Goal: Task Accomplishment & Management: Use online tool/utility

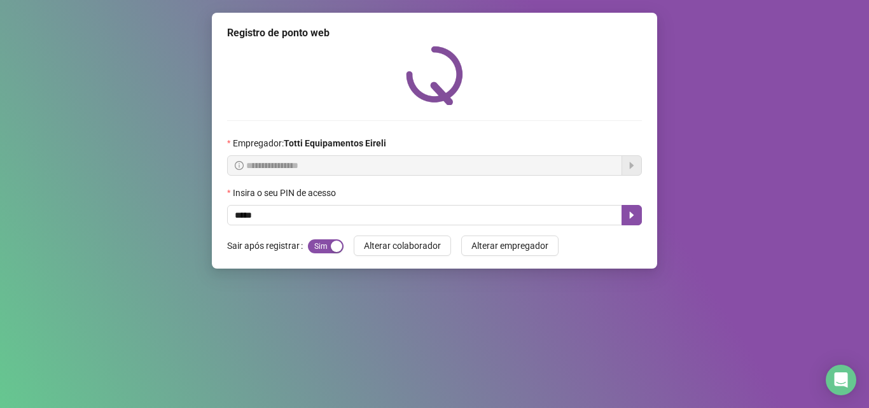
type input "*****"
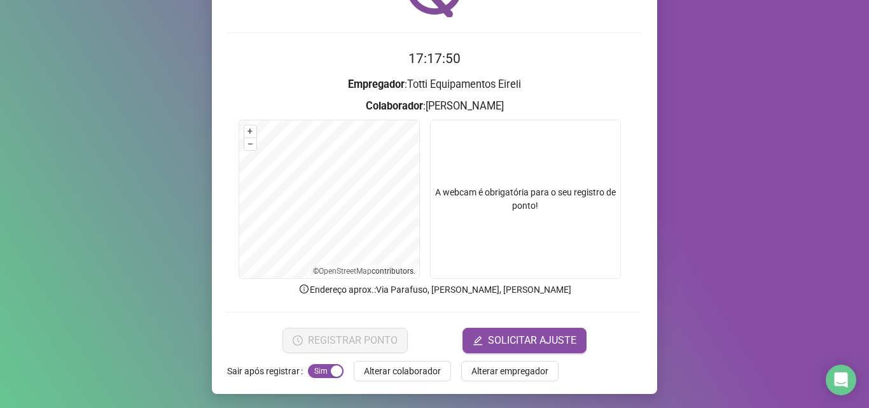
scroll to position [89, 0]
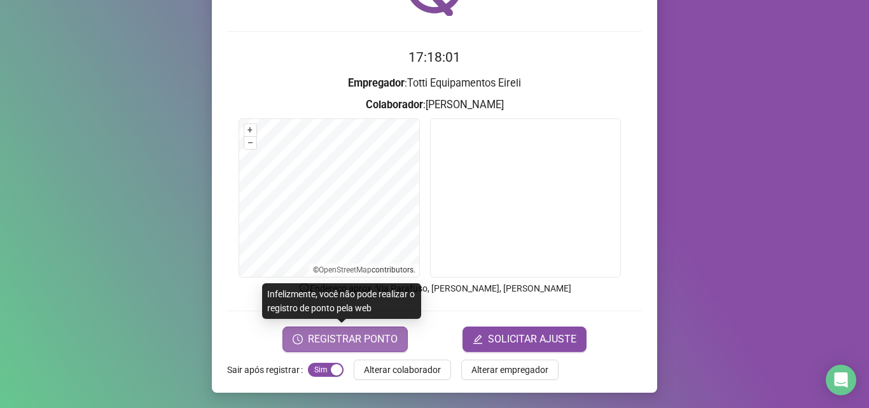
click at [357, 335] on span "REGISTRAR PONTO" at bounding box center [353, 338] width 90 height 15
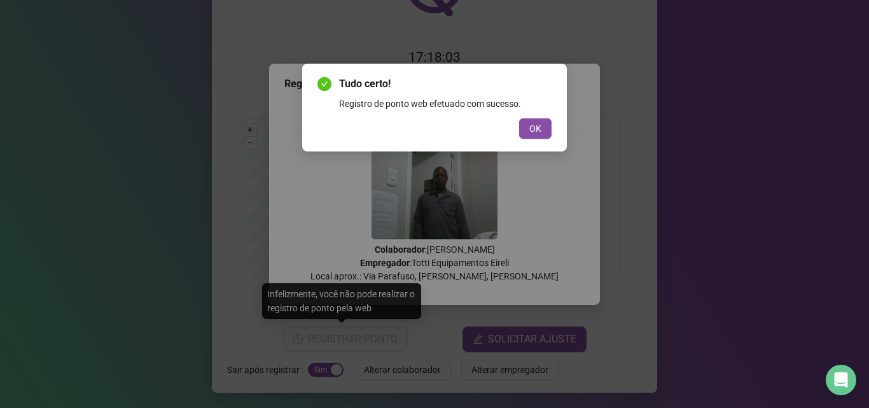
click at [540, 116] on div "Tudo certo! Registro de ponto web efetuado com sucesso. OK" at bounding box center [434, 107] width 234 height 62
click at [544, 123] on button "OK" at bounding box center [535, 128] width 32 height 20
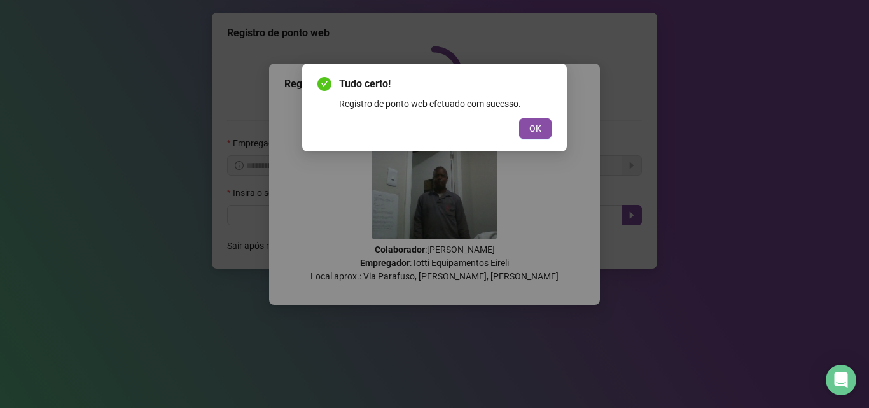
scroll to position [0, 0]
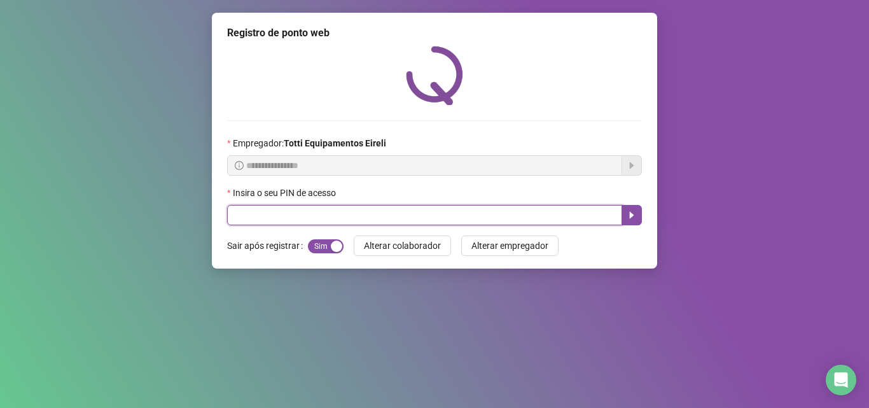
click at [261, 206] on input "text" at bounding box center [424, 215] width 395 height 20
type input "*****"
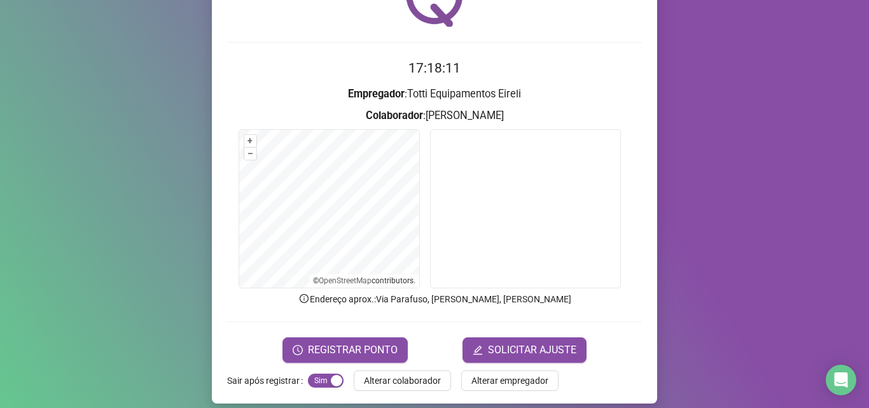
scroll to position [89, 0]
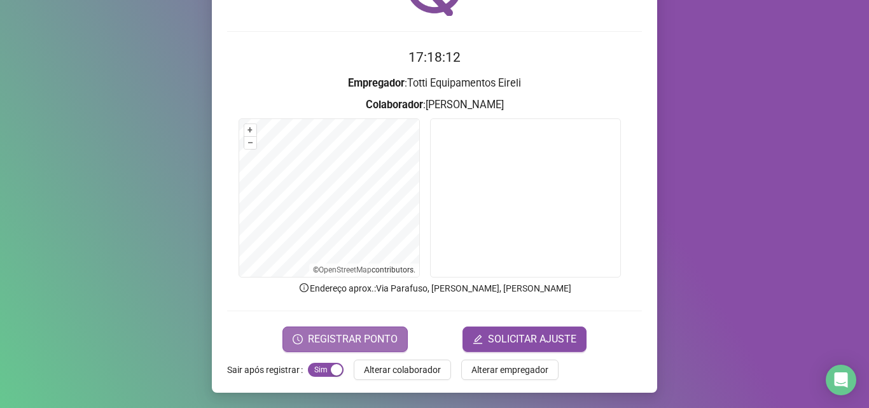
click at [352, 340] on span "REGISTRAR PONTO" at bounding box center [353, 338] width 90 height 15
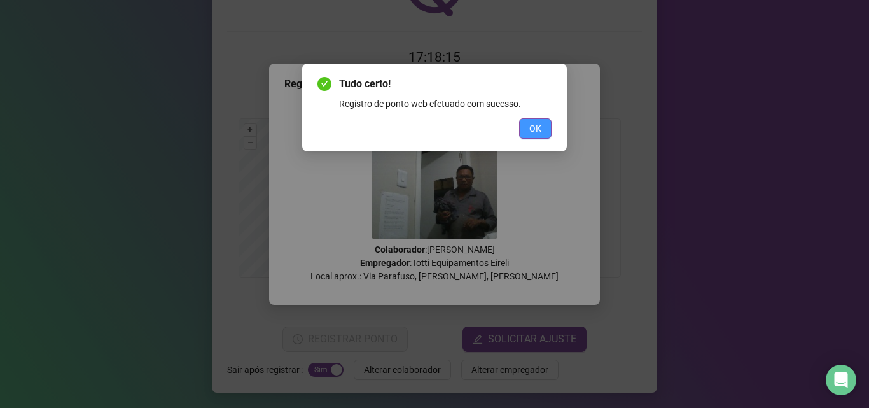
click at [536, 128] on span "OK" at bounding box center [535, 128] width 12 height 14
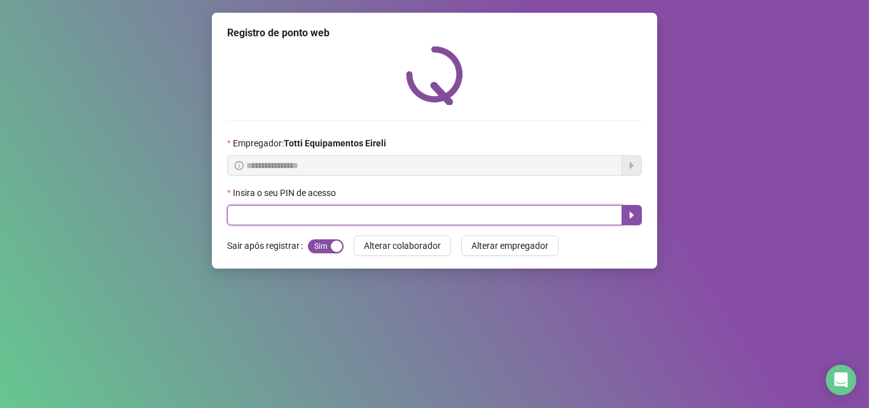
click at [294, 214] on input "text" at bounding box center [424, 215] width 395 height 20
type input "*****"
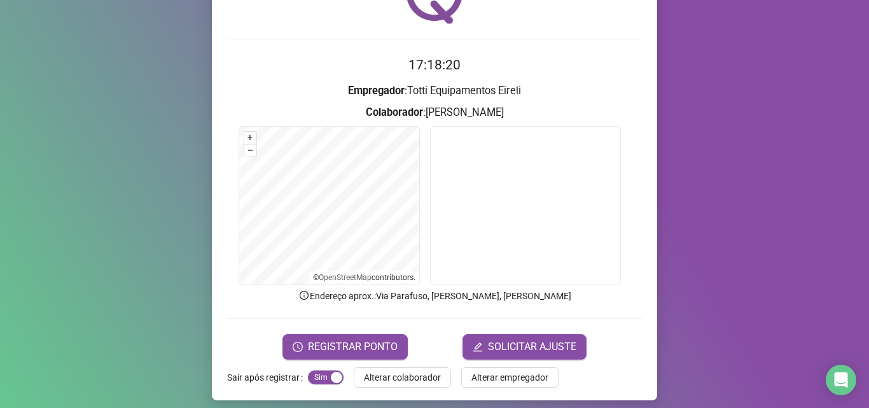
scroll to position [89, 0]
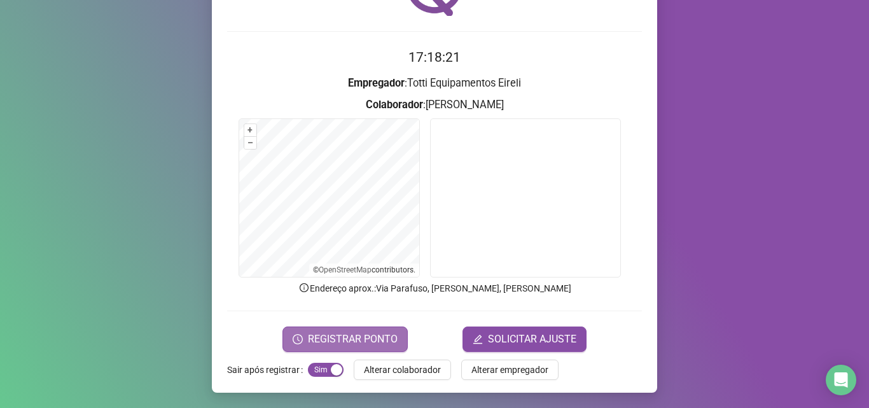
click at [318, 341] on span "REGISTRAR PONTO" at bounding box center [353, 338] width 90 height 15
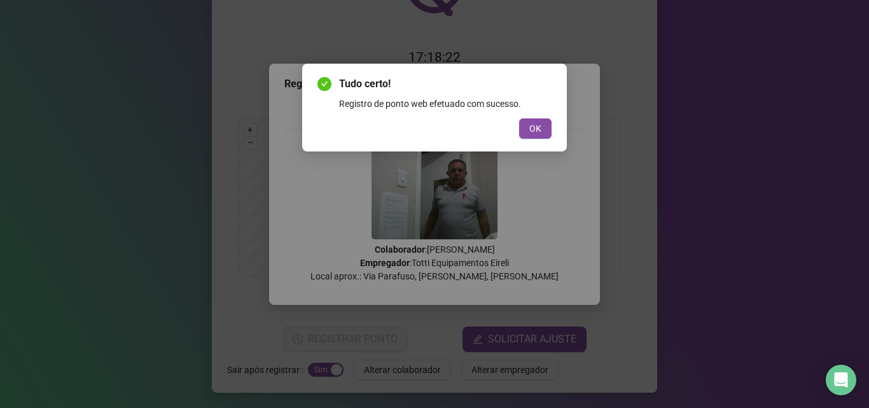
click at [536, 128] on span "OK" at bounding box center [535, 128] width 12 height 14
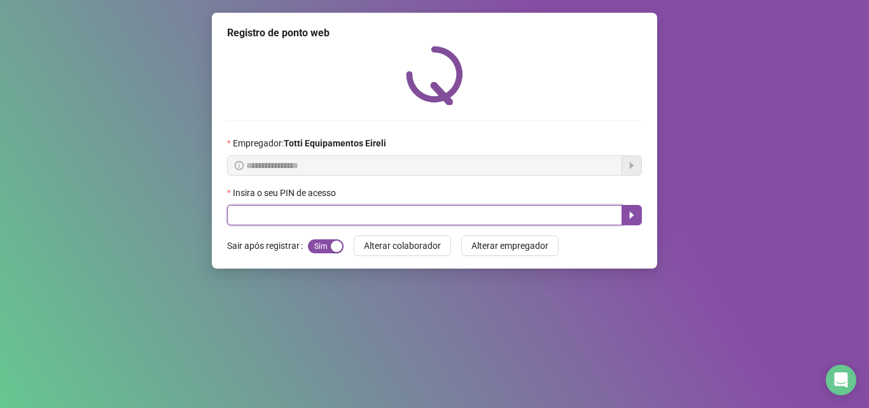
click at [280, 216] on input "text" at bounding box center [424, 215] width 395 height 20
type input "*****"
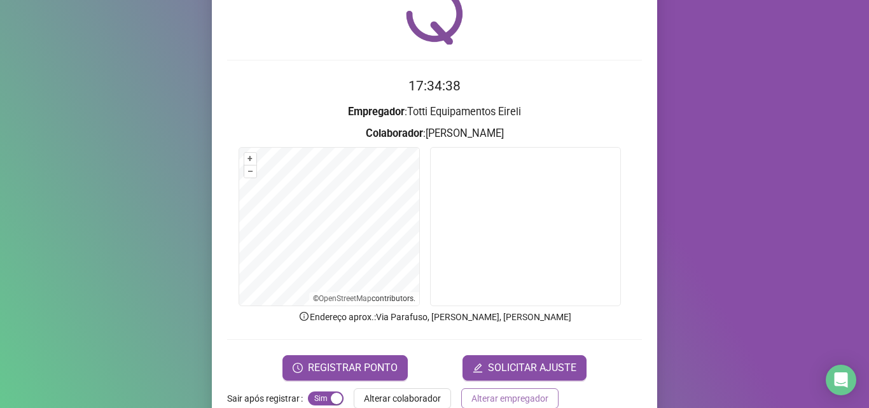
scroll to position [89, 0]
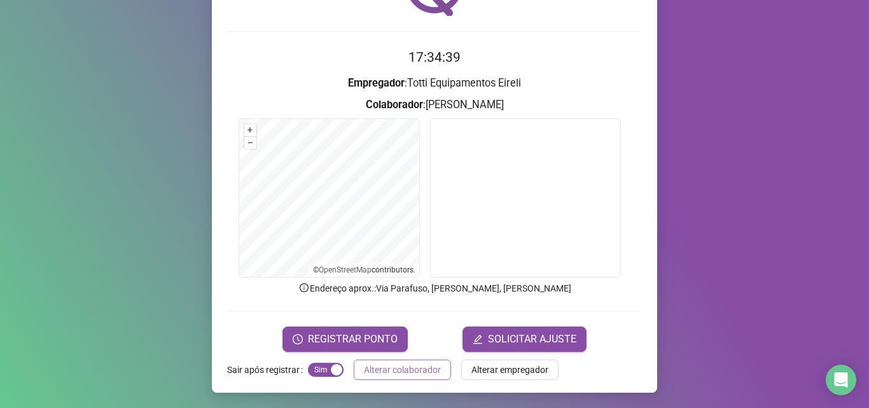
click at [401, 369] on span "Alterar colaborador" at bounding box center [402, 369] width 77 height 14
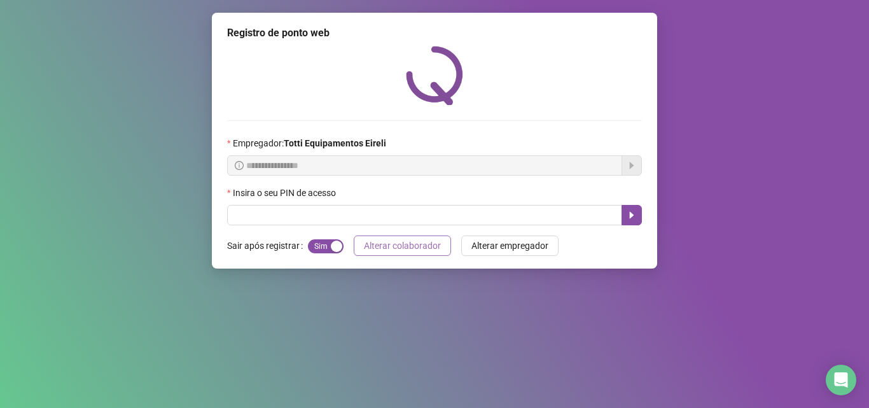
scroll to position [0, 0]
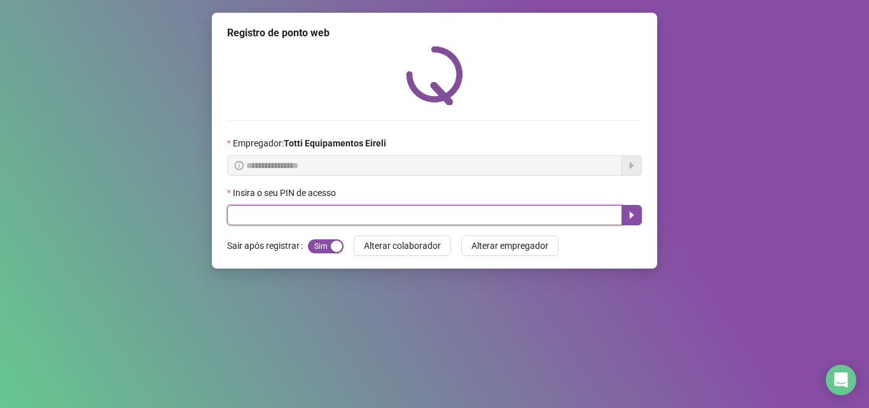
click at [275, 207] on input "text" at bounding box center [424, 215] width 395 height 20
type input "*****"
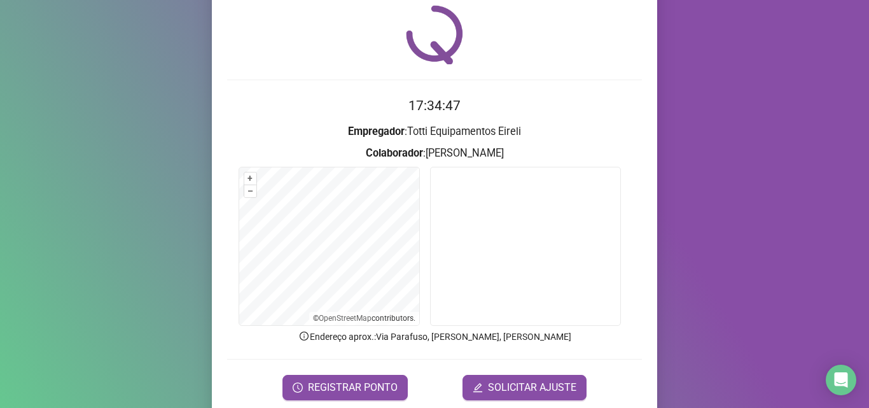
scroll to position [89, 0]
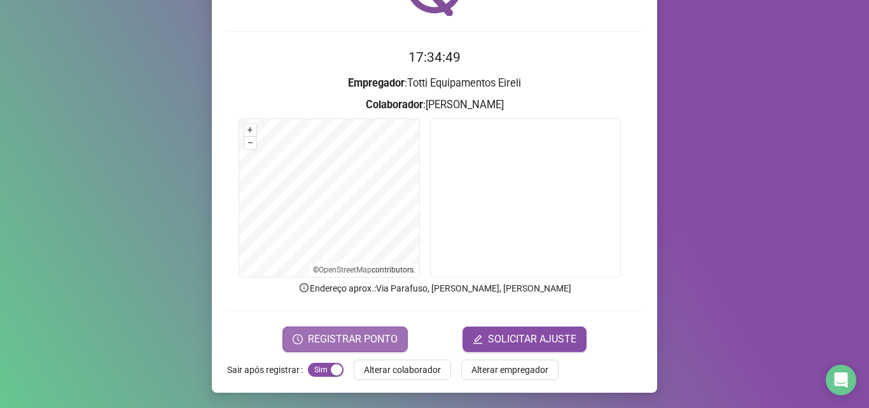
click at [371, 336] on span "REGISTRAR PONTO" at bounding box center [353, 338] width 90 height 15
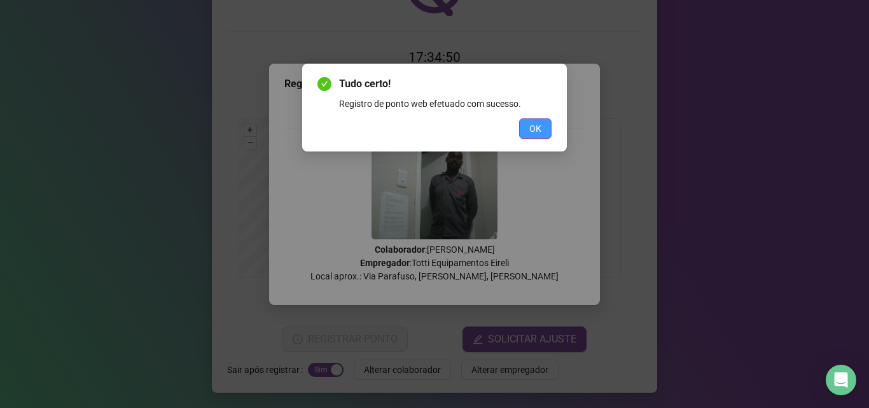
click at [538, 125] on span "OK" at bounding box center [535, 128] width 12 height 14
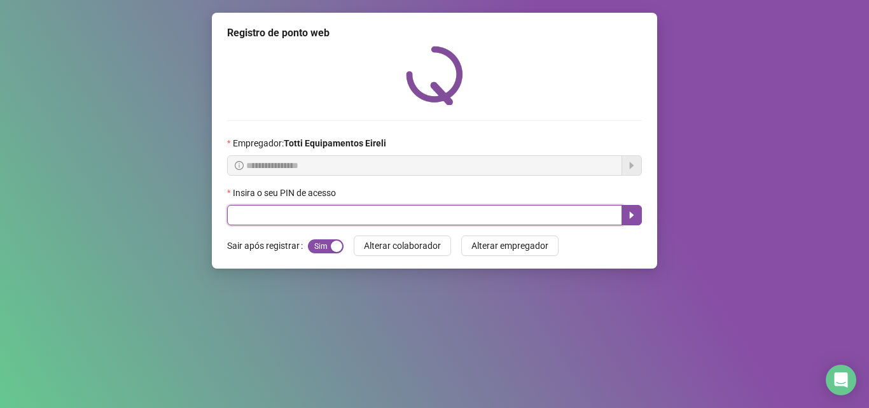
click at [245, 212] on input "text" at bounding box center [424, 215] width 395 height 20
type input "*****"
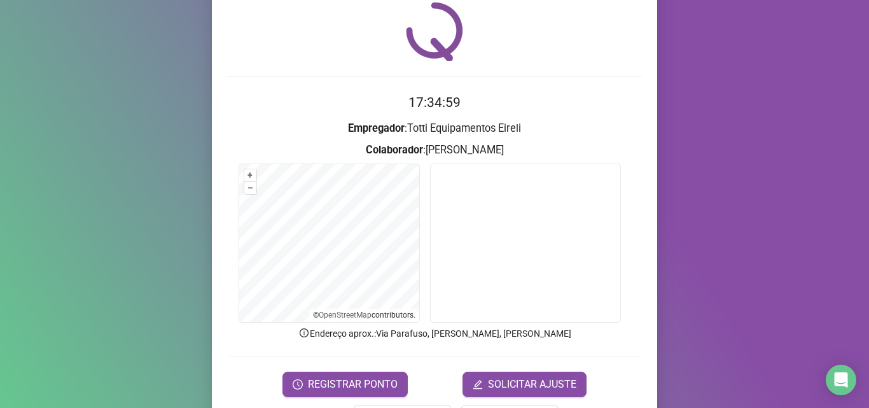
scroll to position [89, 0]
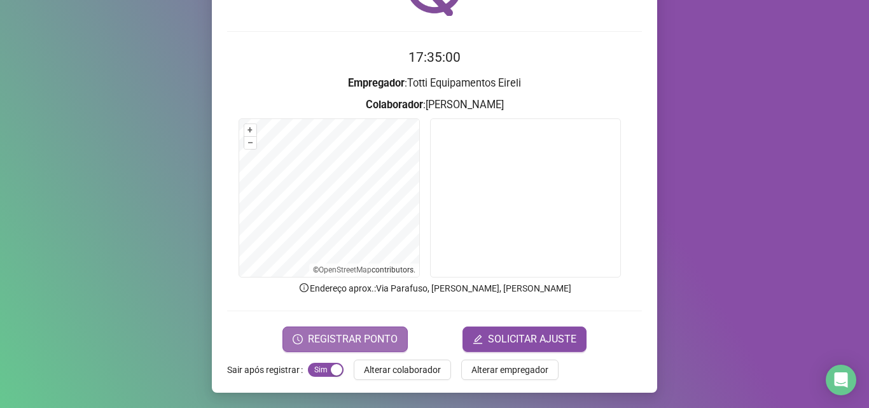
click at [303, 339] on button "REGISTRAR PONTO" at bounding box center [344, 338] width 125 height 25
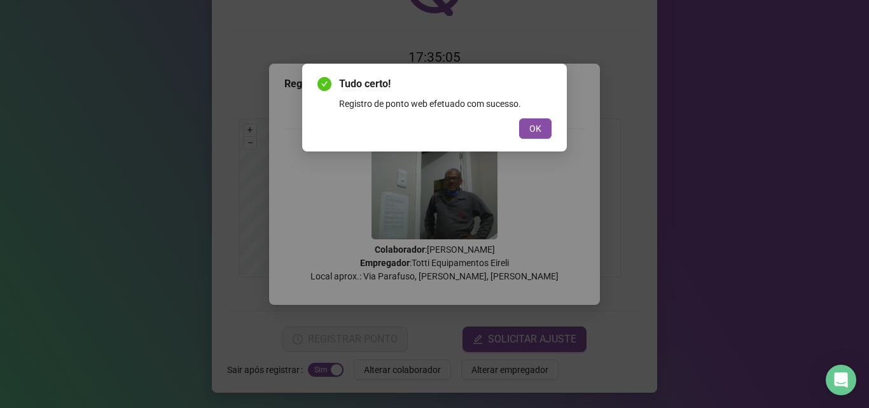
drag, startPoint x: 310, startPoint y: 336, endPoint x: 319, endPoint y: 348, distance: 15.2
click at [319, 348] on div "Tudo certo! Registro de ponto web efetuado com sucesso. OK" at bounding box center [434, 204] width 869 height 408
drag, startPoint x: 319, startPoint y: 348, endPoint x: 808, endPoint y: 432, distance: 496.6
click at [808, 407] on html "Página inicial Registrar ponto Espelho de ponto Meus registros Minhas solicitaç…" at bounding box center [434, 204] width 869 height 408
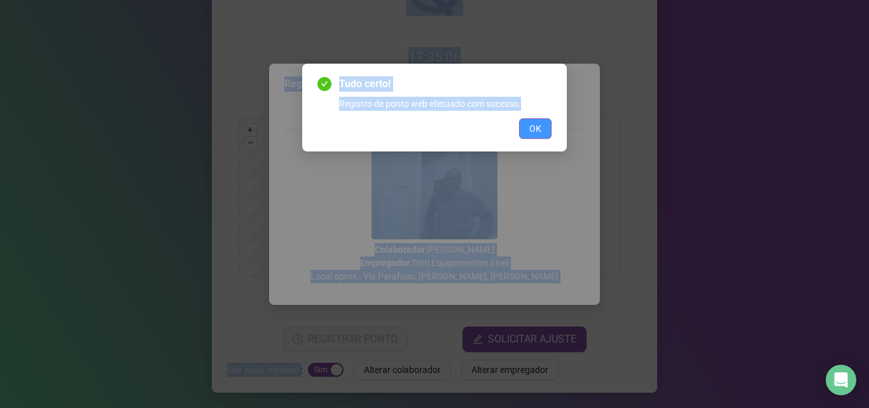
click at [537, 130] on span "OK" at bounding box center [535, 128] width 12 height 14
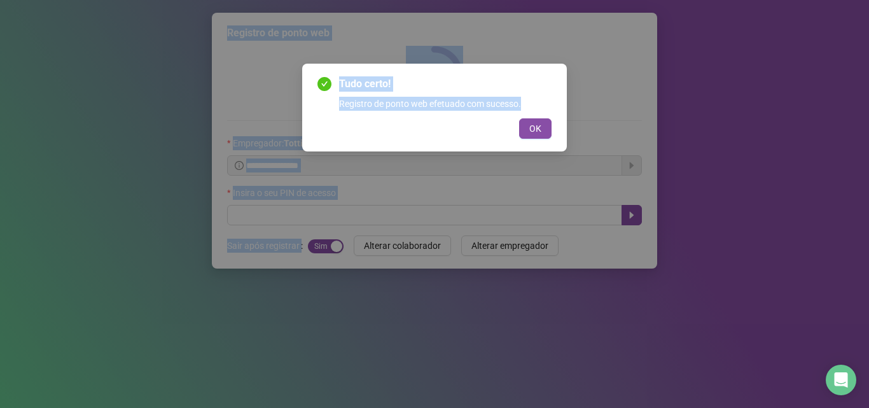
scroll to position [0, 0]
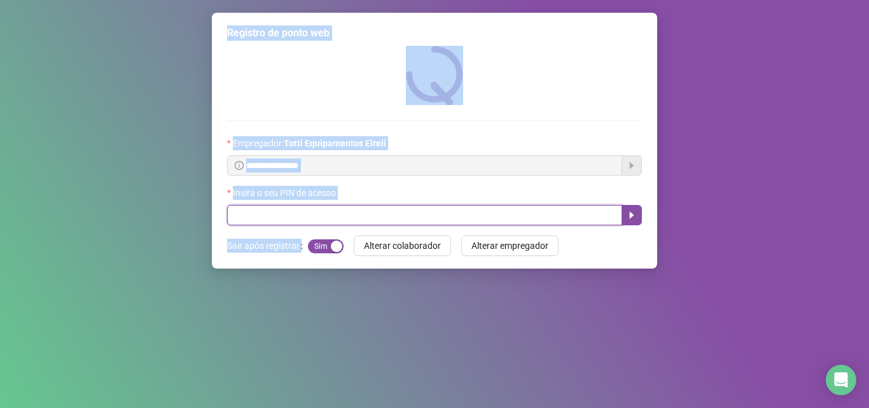
click at [258, 216] on input "text" at bounding box center [424, 215] width 395 height 20
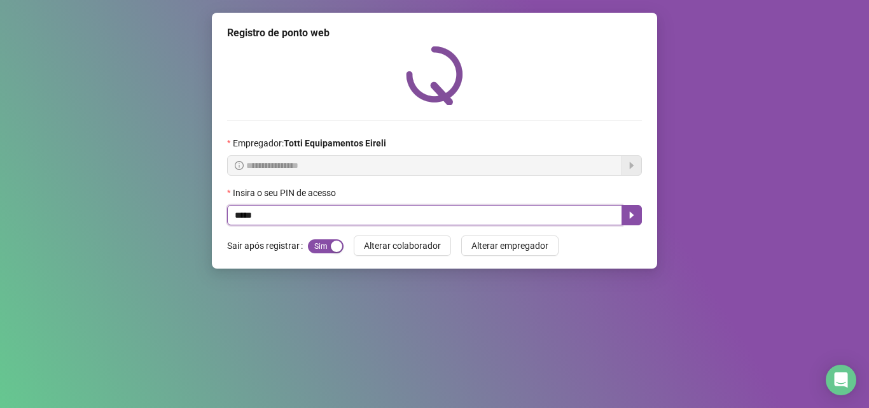
type input "*****"
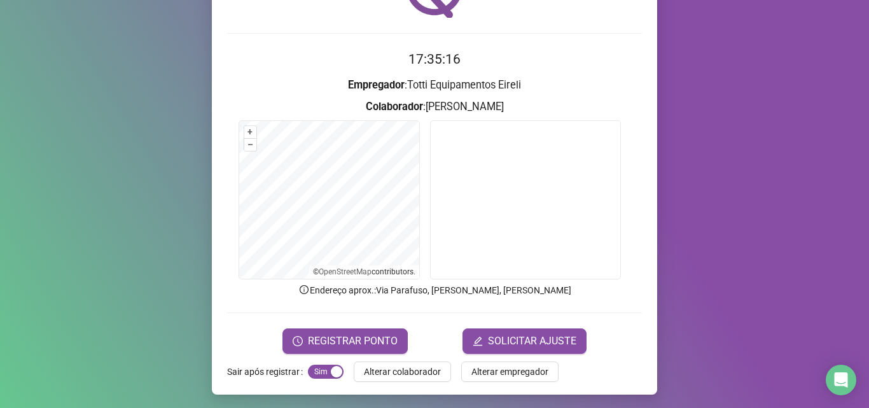
scroll to position [89, 0]
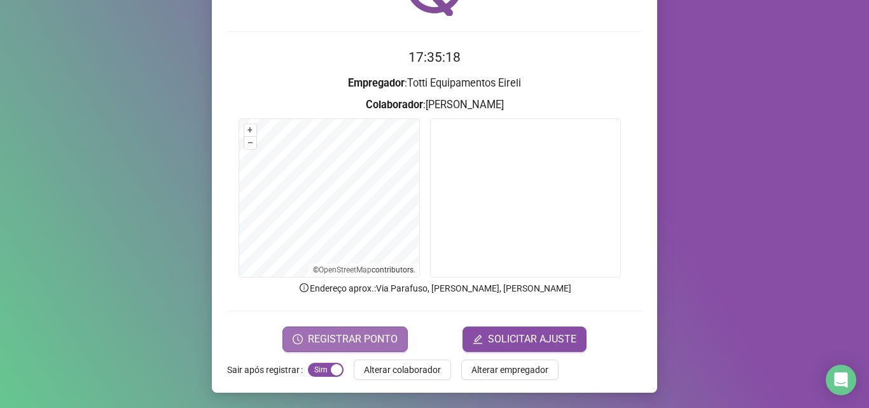
click at [329, 341] on span "REGISTRAR PONTO" at bounding box center [353, 338] width 90 height 15
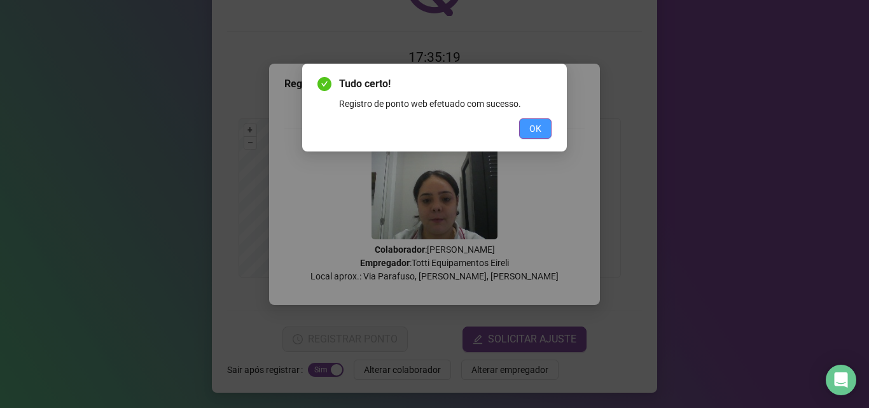
click at [535, 125] on span "OK" at bounding box center [535, 128] width 12 height 14
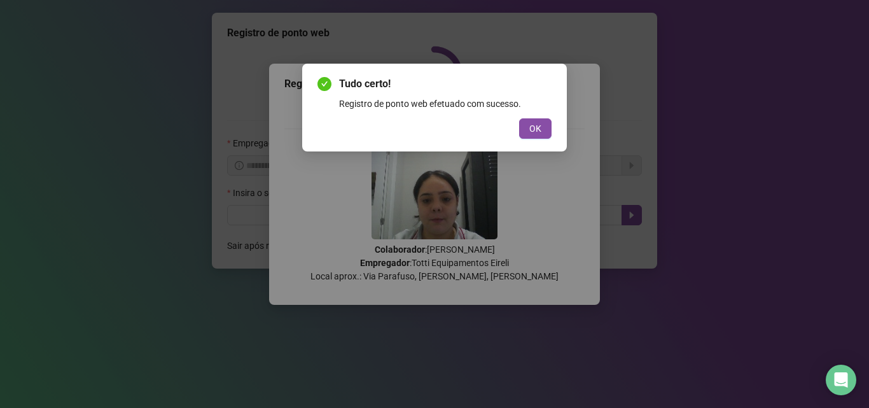
scroll to position [0, 0]
